Goal: Task Accomplishment & Management: Use online tool/utility

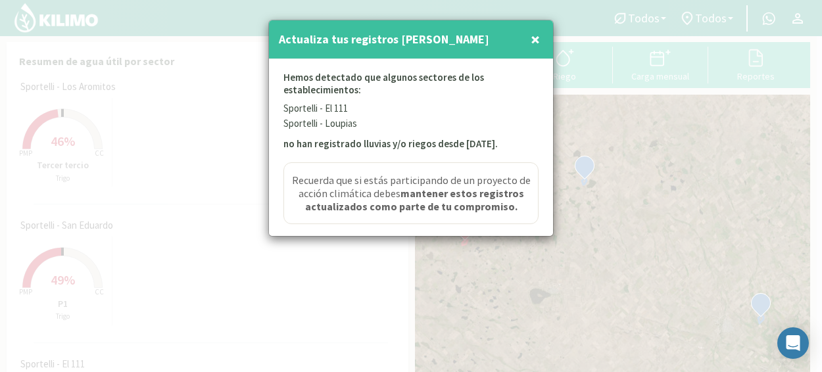
click at [533, 39] on span "×" at bounding box center [535, 39] width 9 height 22
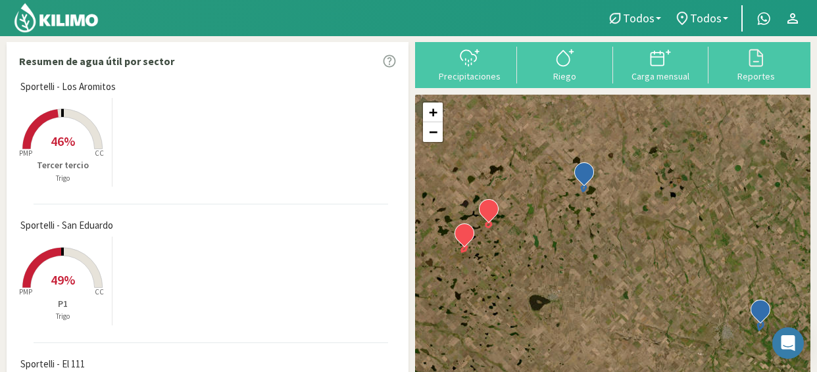
click at [69, 133] on span "46%" at bounding box center [63, 141] width 24 height 16
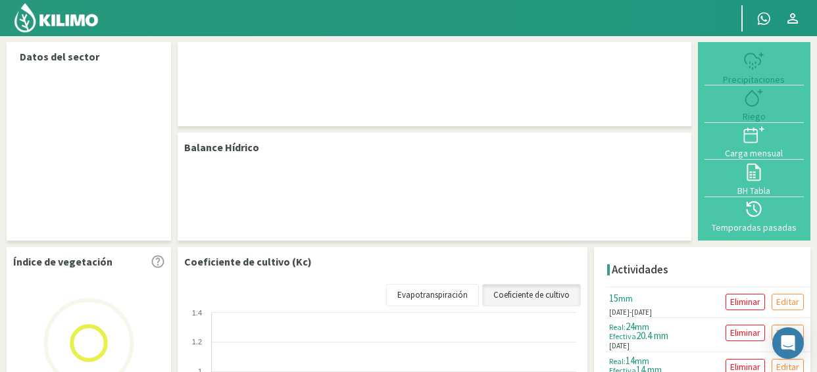
select select "1: Object"
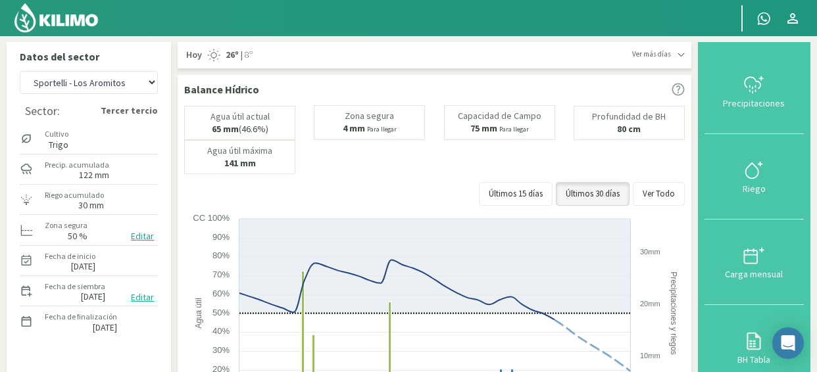
click at [747, 89] on icon at bounding box center [753, 84] width 21 height 21
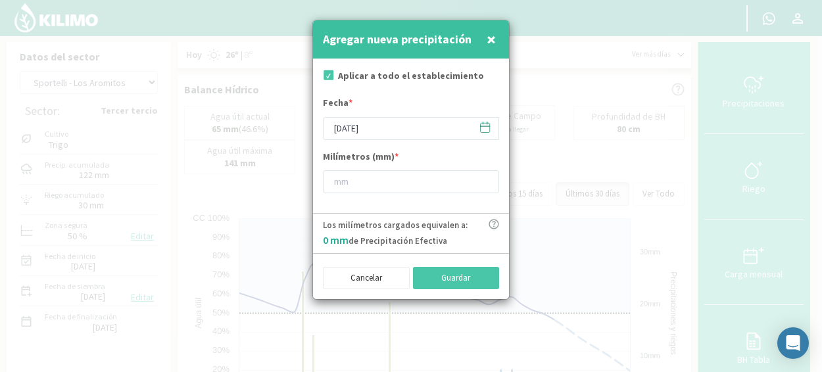
click at [487, 131] on icon at bounding box center [485, 127] width 12 height 12
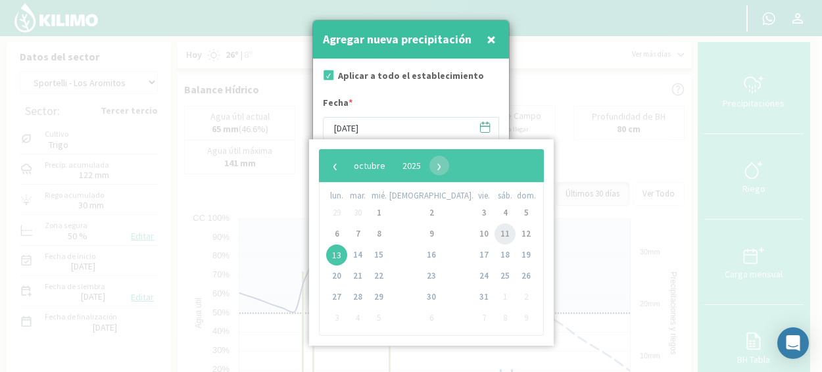
click at [494, 239] on span "11" at bounding box center [504, 234] width 21 height 21
type input "[DATE]"
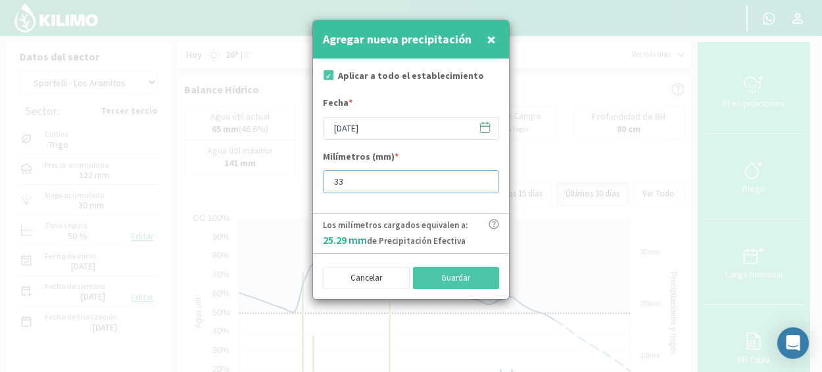
click at [481, 177] on input "33" at bounding box center [411, 181] width 176 height 23
click at [483, 185] on input "32" at bounding box center [411, 181] width 176 height 23
click at [483, 185] on input "31" at bounding box center [411, 181] width 176 height 23
type input "30"
click at [483, 185] on input "30" at bounding box center [411, 181] width 176 height 23
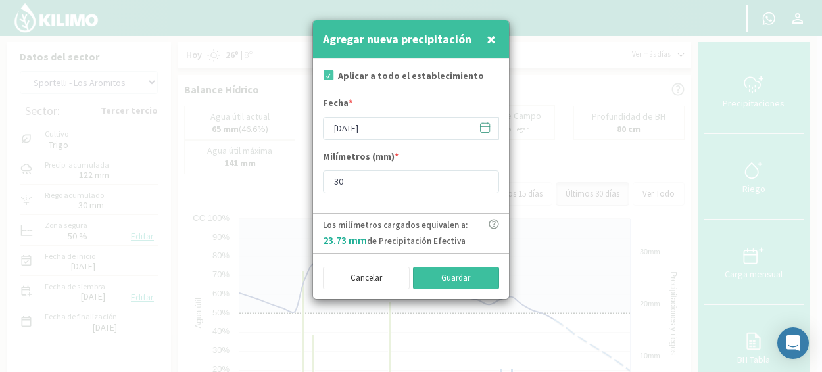
click at [485, 276] on button "Guardar" at bounding box center [456, 278] width 87 height 22
type input "[DATE]"
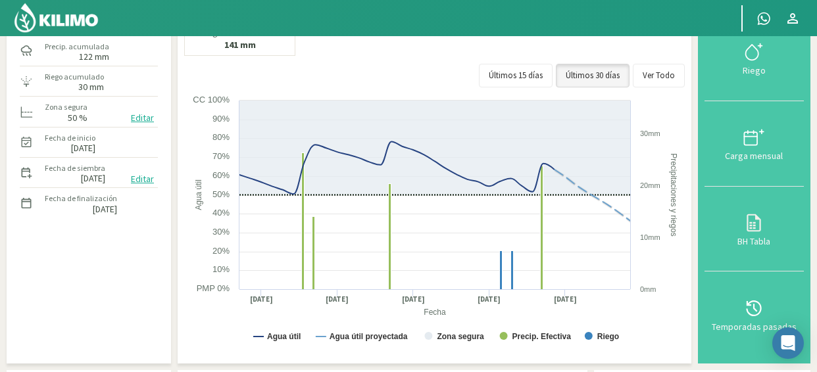
scroll to position [131, 0]
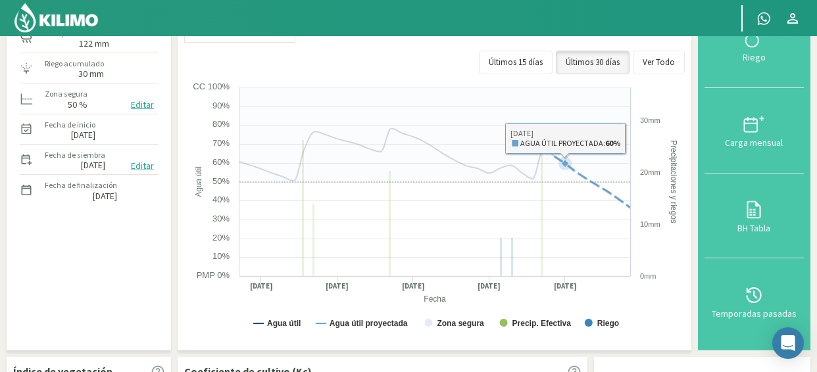
click at [561, 161] on icon at bounding box center [564, 163] width 13 height 13
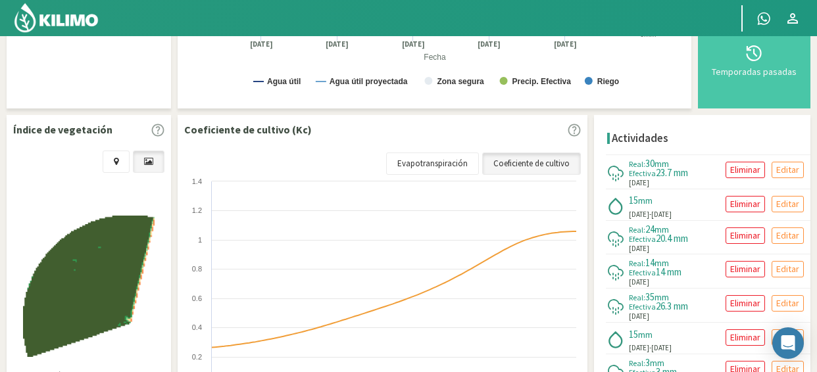
scroll to position [394, 0]
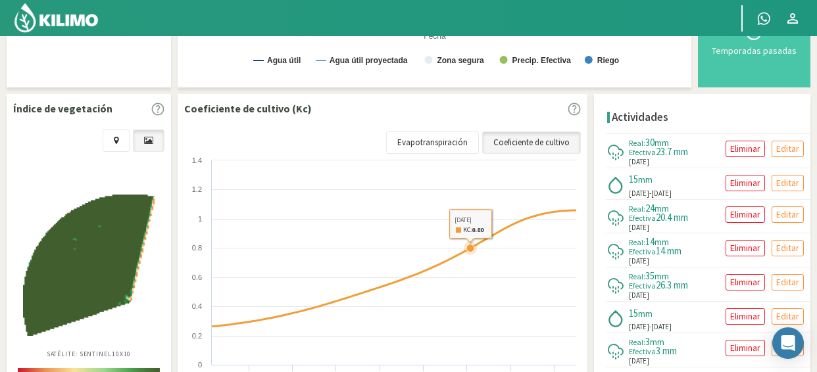
click at [467, 219] on rect at bounding box center [383, 285] width 398 height 263
